Goal: Navigation & Orientation: Understand site structure

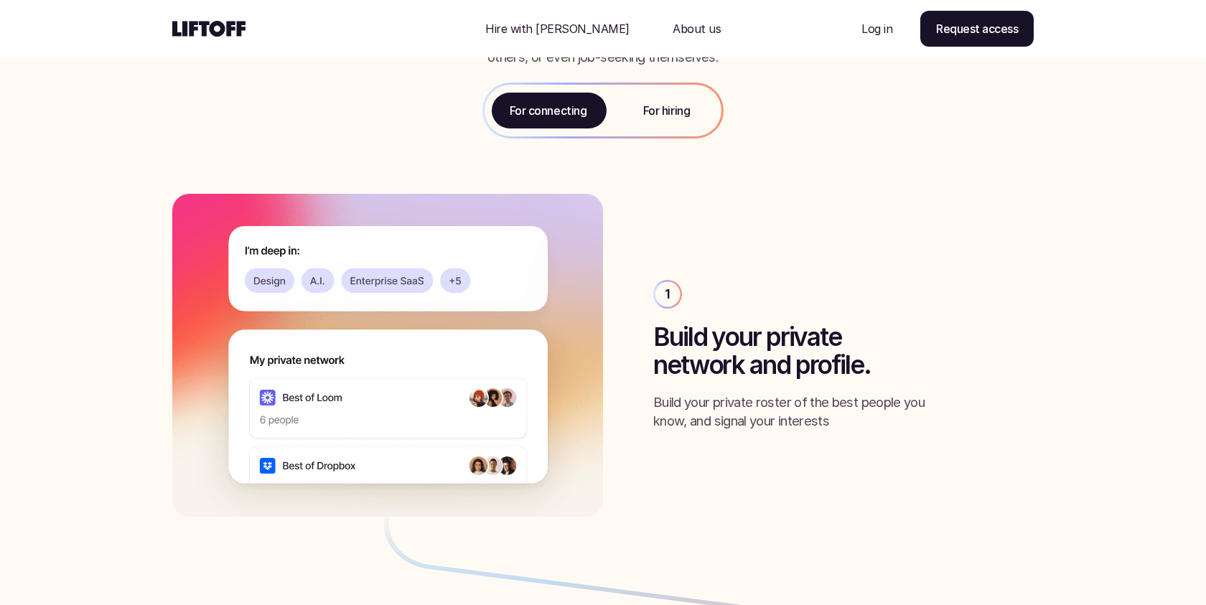
scroll to position [1581, 0]
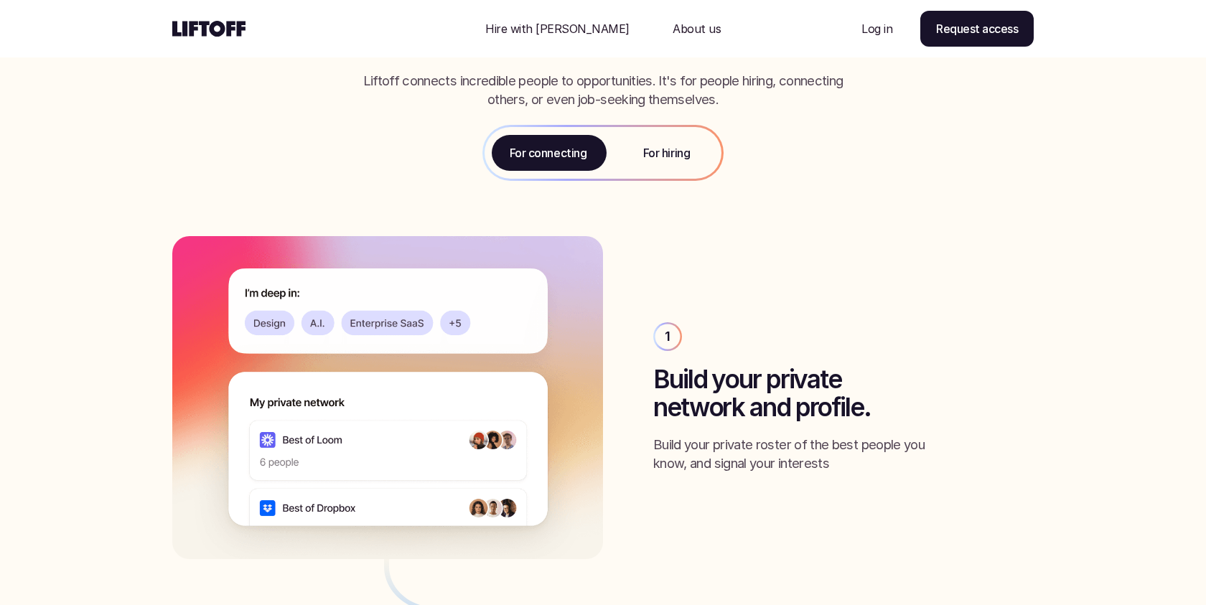
click at [662, 160] on p "For hiring" at bounding box center [666, 152] width 47 height 17
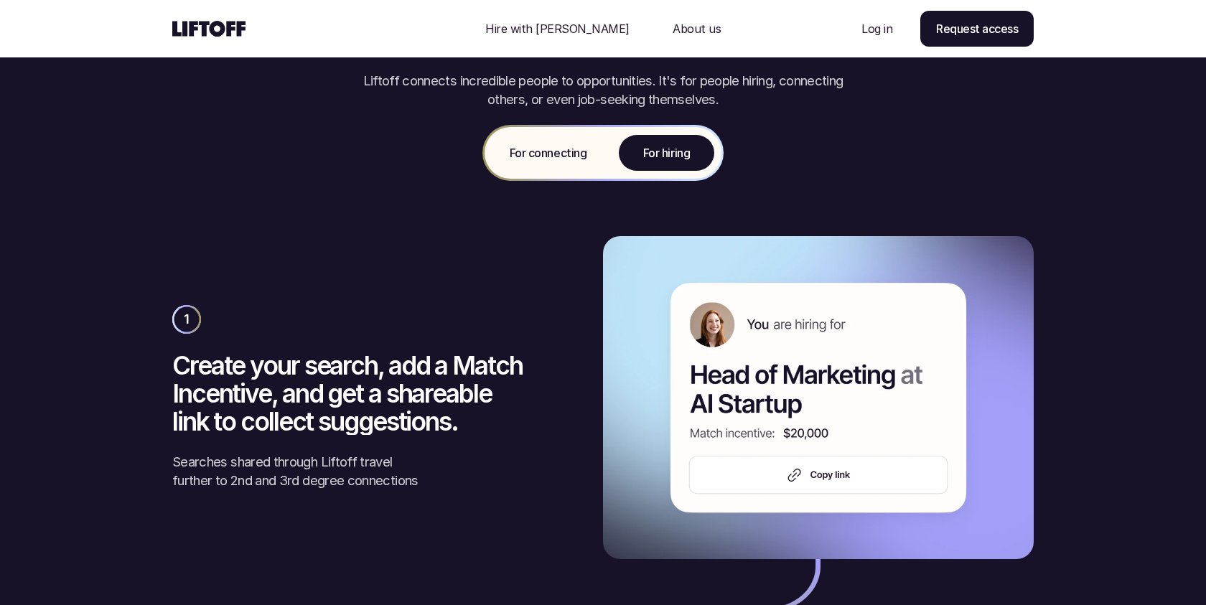
click at [553, 168] on div "For connecting" at bounding box center [548, 153] width 127 height 52
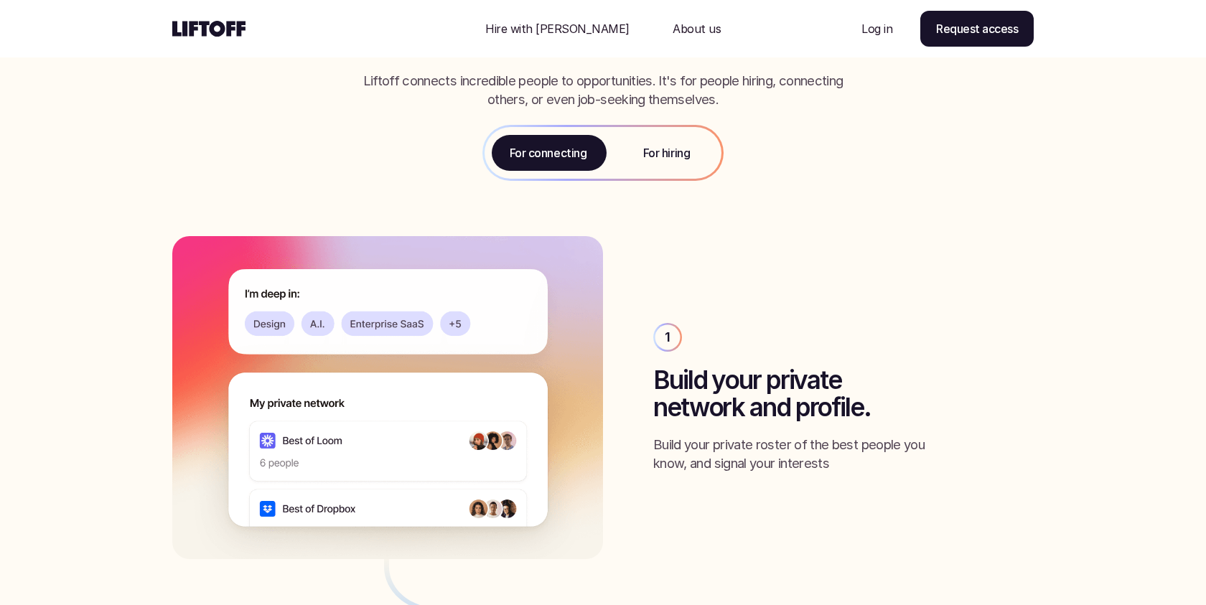
click at [643, 158] on p "For hiring" at bounding box center [666, 152] width 47 height 17
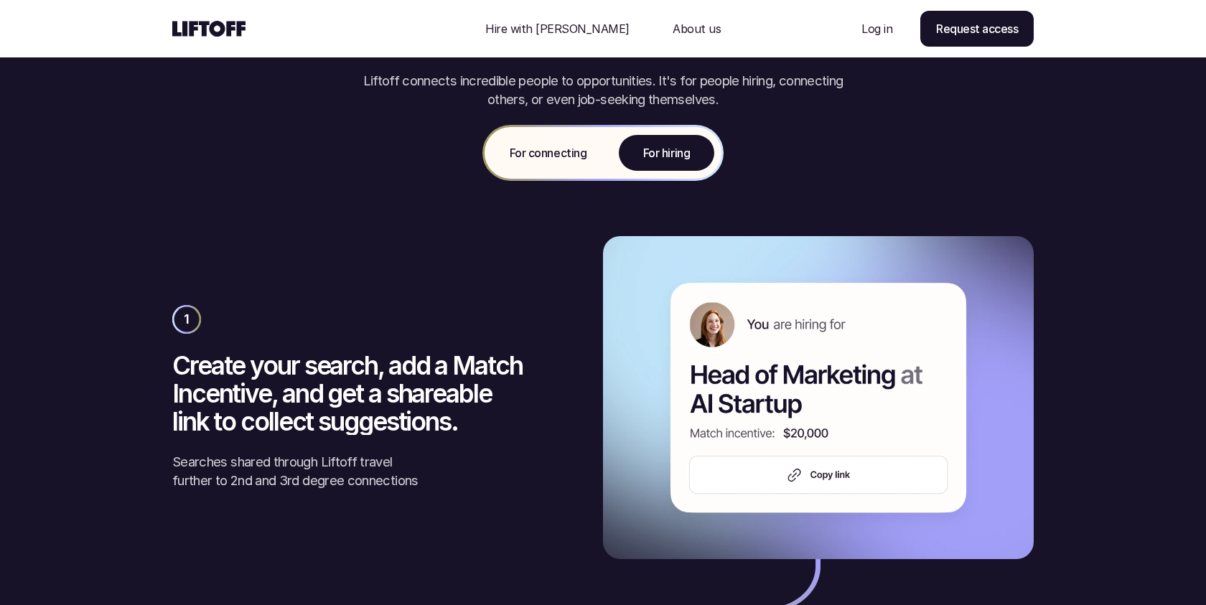
click at [547, 160] on p "For connecting" at bounding box center [548, 152] width 77 height 17
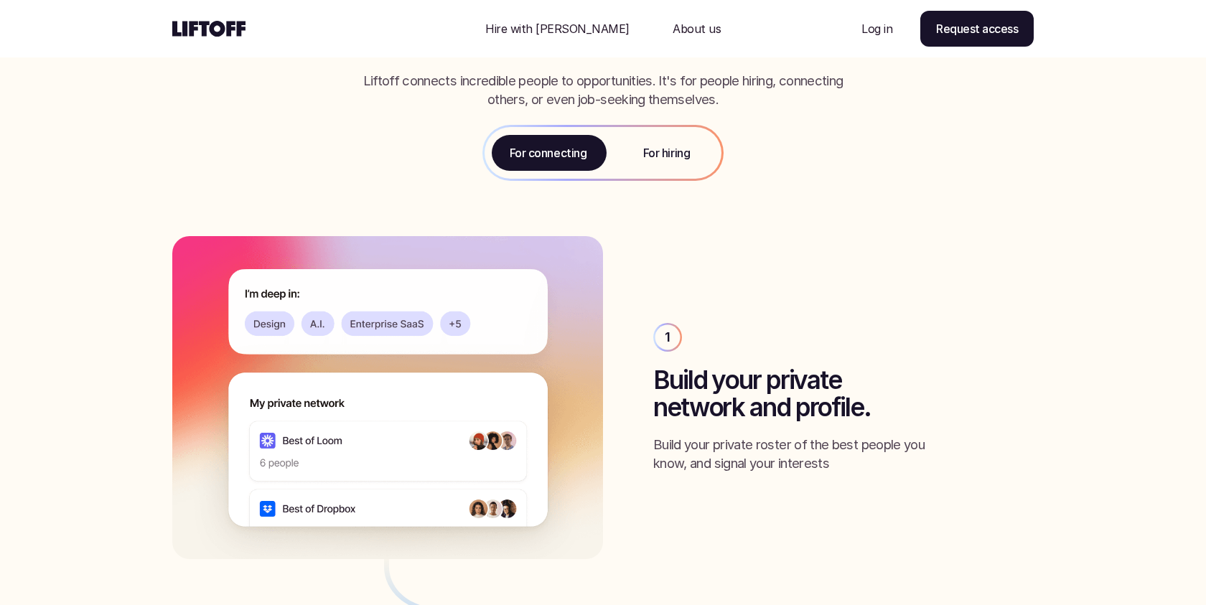
click at [667, 148] on p "For hiring" at bounding box center [666, 152] width 47 height 17
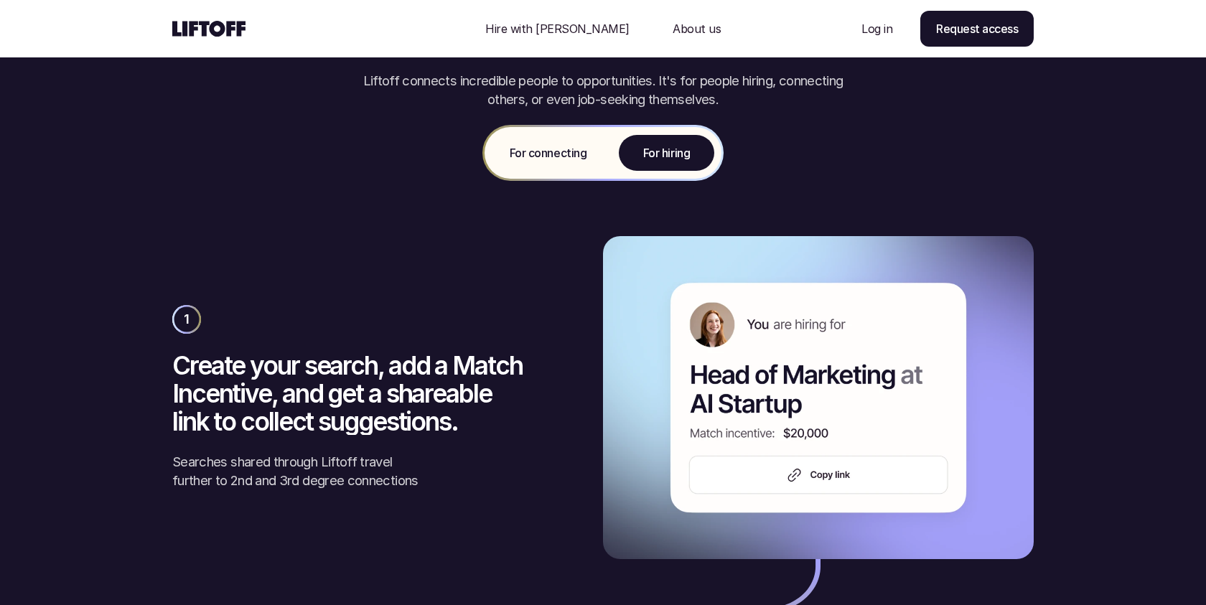
click at [547, 154] on p "For connecting" at bounding box center [548, 152] width 77 height 17
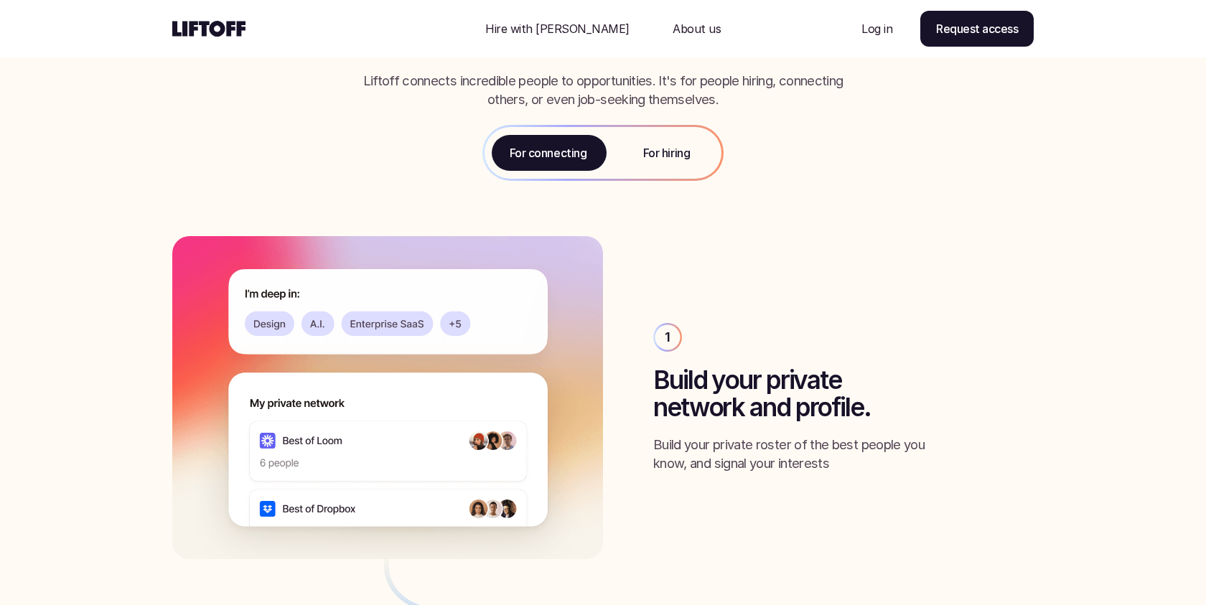
click at [654, 158] on p "For hiring" at bounding box center [666, 152] width 47 height 17
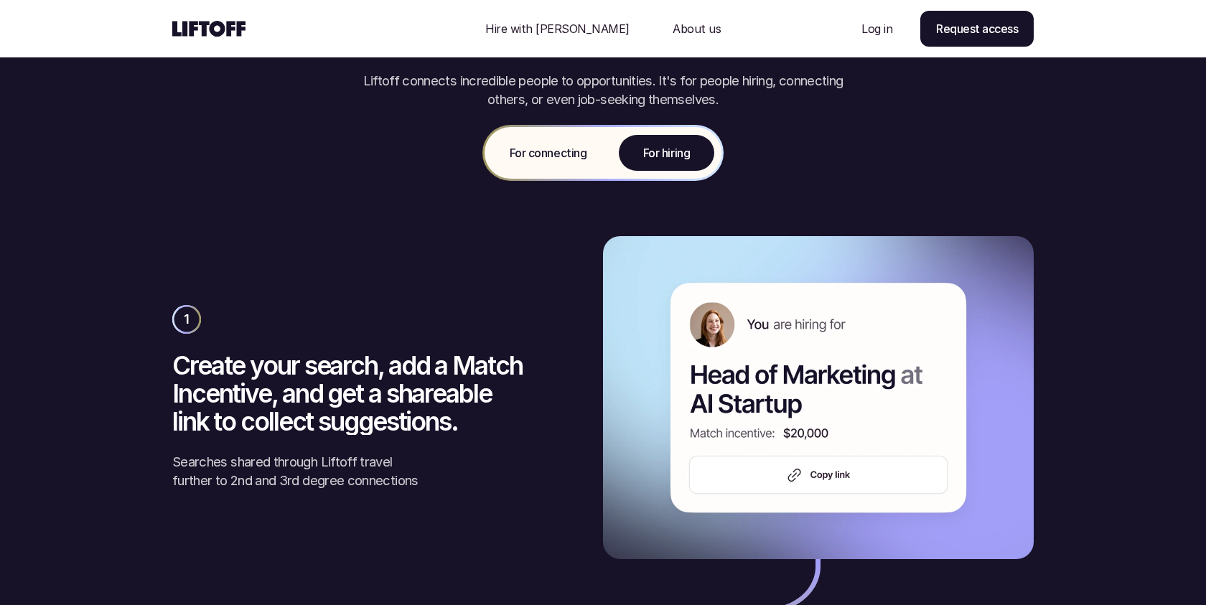
click at [549, 154] on p "For connecting" at bounding box center [548, 152] width 77 height 17
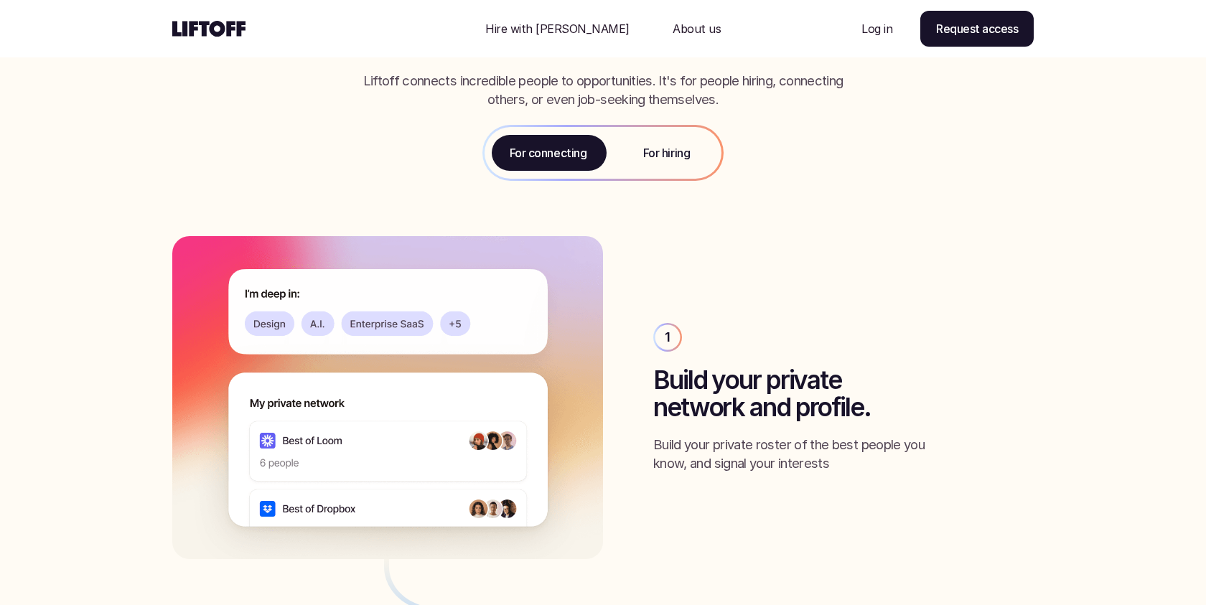
click at [656, 154] on p "For hiring" at bounding box center [666, 152] width 47 height 17
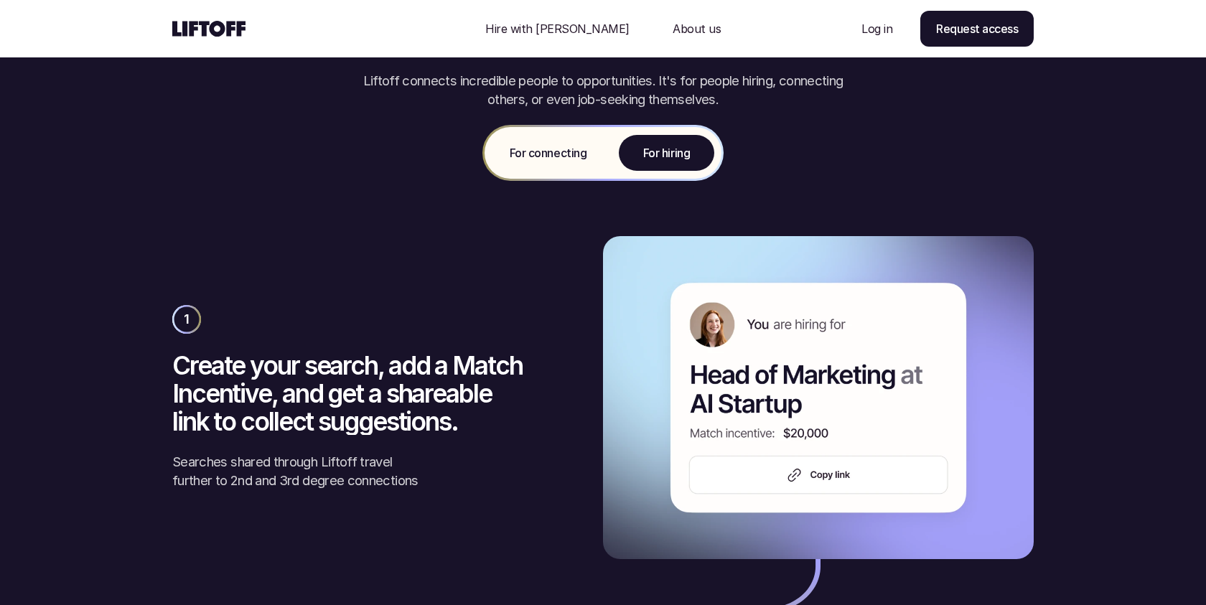
click at [526, 153] on p "For connecting" at bounding box center [548, 152] width 77 height 17
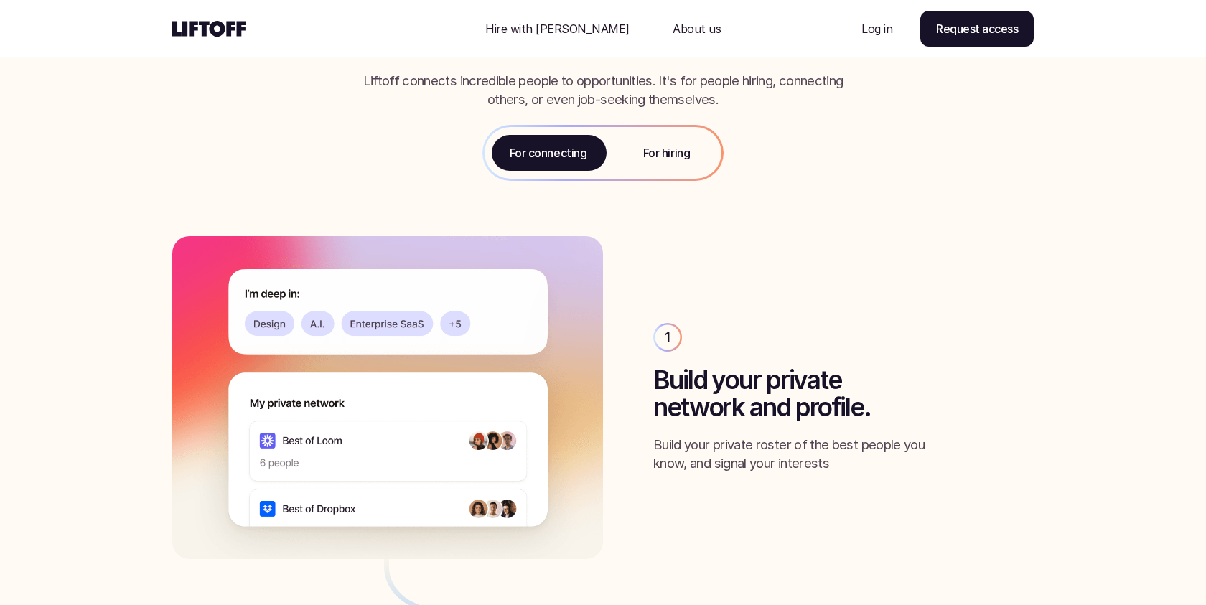
click at [666, 154] on p "For hiring" at bounding box center [666, 152] width 47 height 17
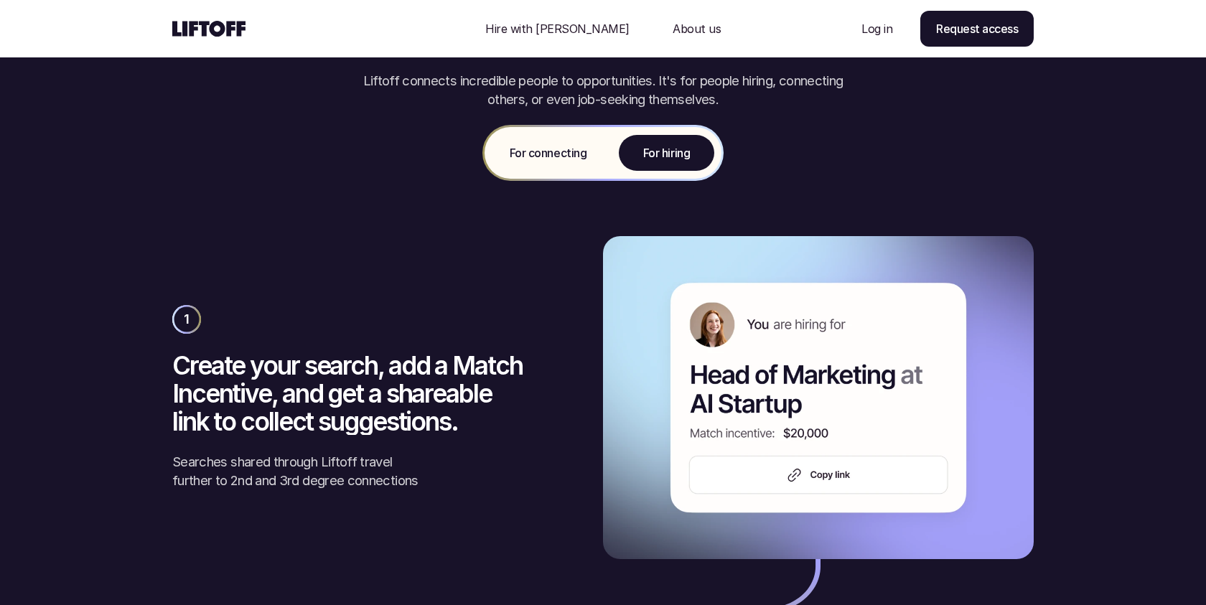
click at [540, 152] on p "For connecting" at bounding box center [548, 152] width 77 height 17
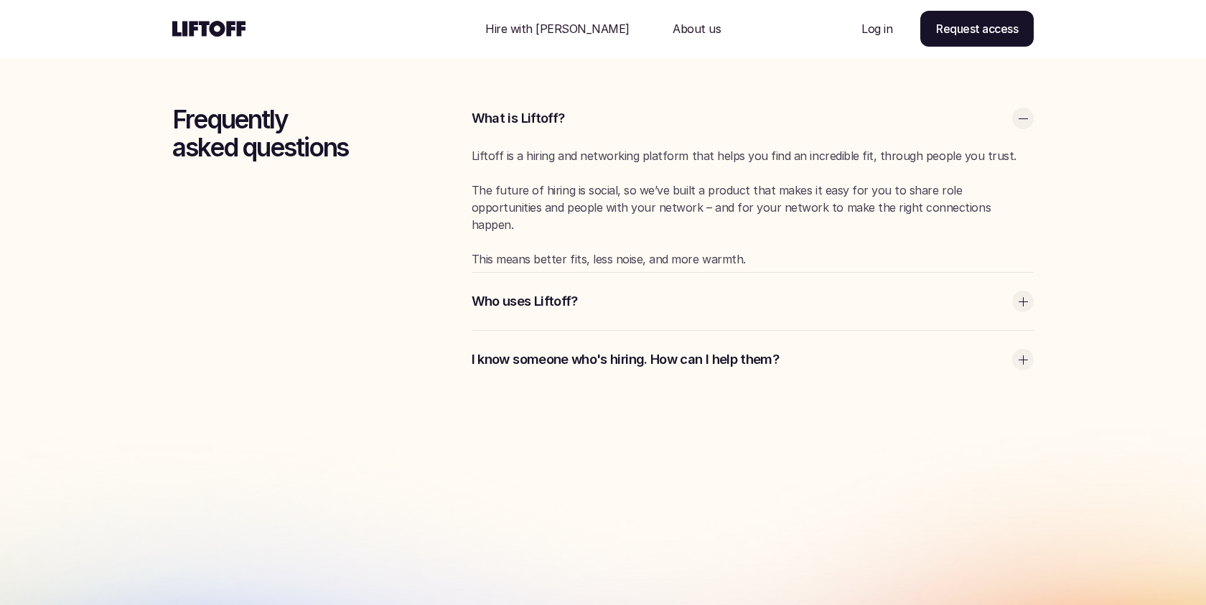
scroll to position [3957, 0]
